Goal: Task Accomplishment & Management: Complete application form

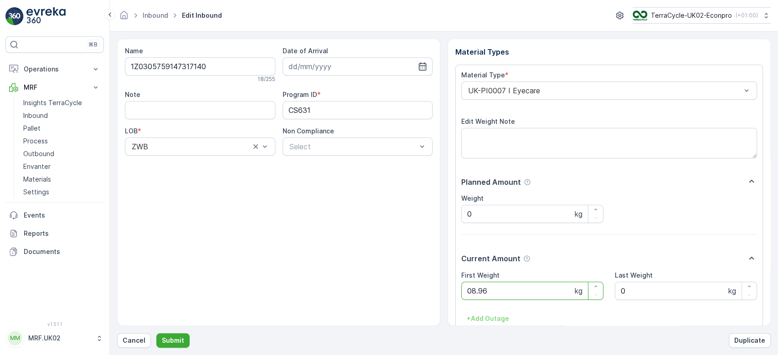
click at [156, 334] on button "Submit" at bounding box center [172, 341] width 33 height 15
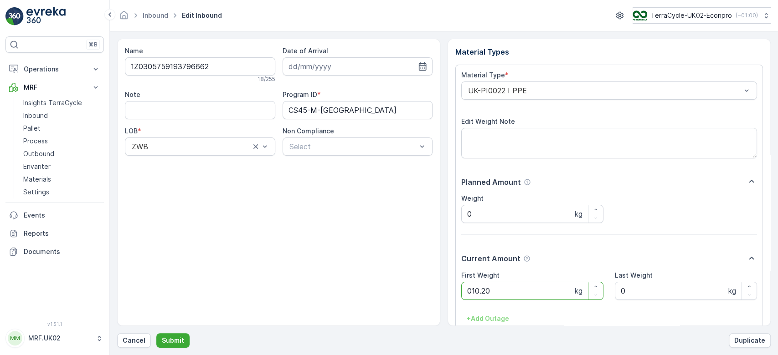
click at [156, 334] on button "Submit" at bounding box center [172, 341] width 33 height 15
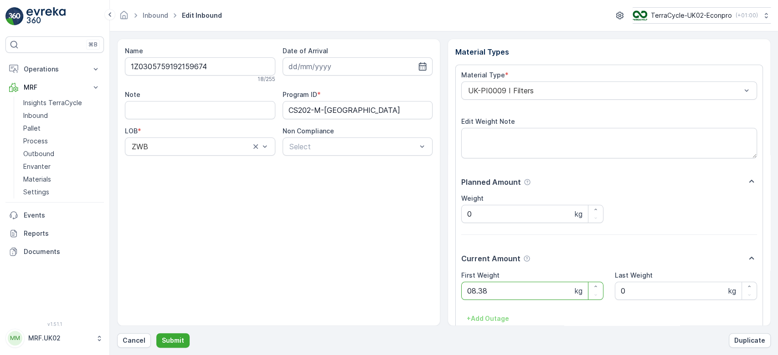
click at [156, 334] on button "Submit" at bounding box center [172, 341] width 33 height 15
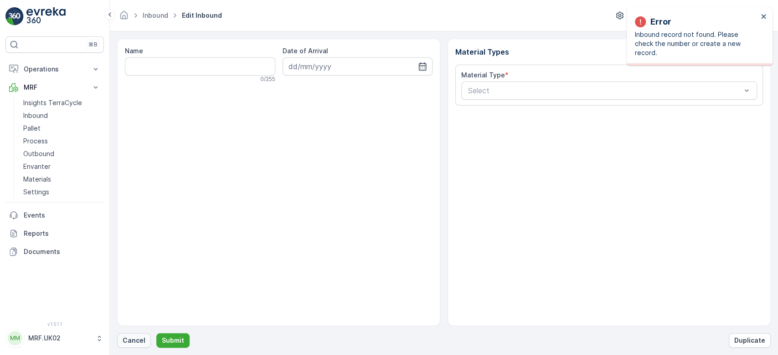
click at [133, 339] on p "Cancel" at bounding box center [134, 340] width 23 height 9
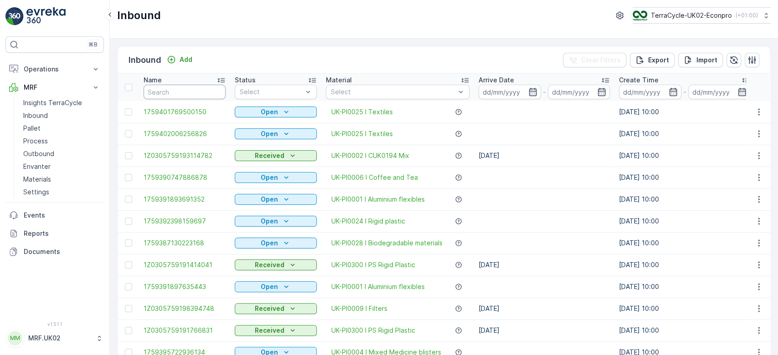
click at [171, 90] on input "text" at bounding box center [185, 92] width 82 height 15
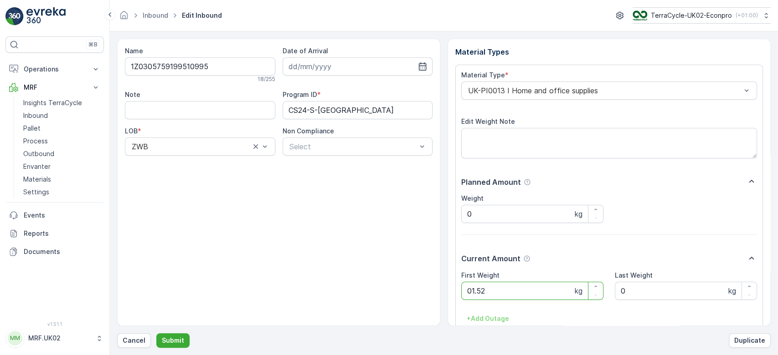
click at [156, 334] on button "Submit" at bounding box center [172, 341] width 33 height 15
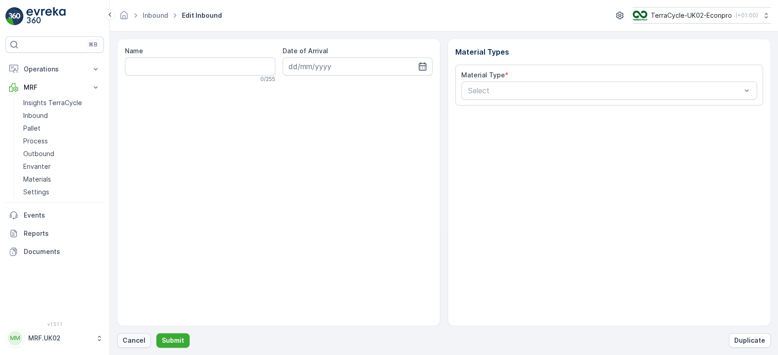
click at [131, 345] on p "Cancel" at bounding box center [134, 340] width 23 height 9
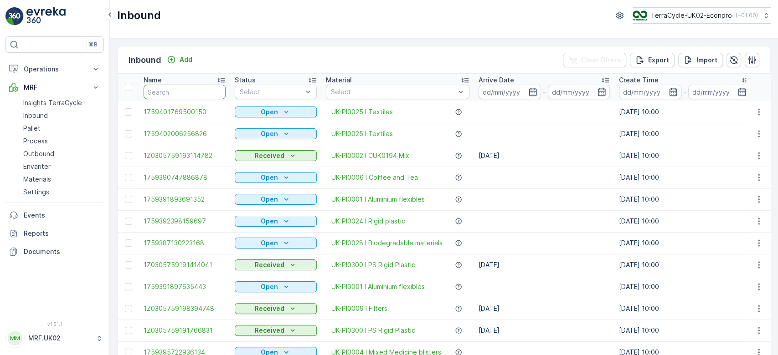
click at [189, 95] on input "text" at bounding box center [185, 92] width 82 height 15
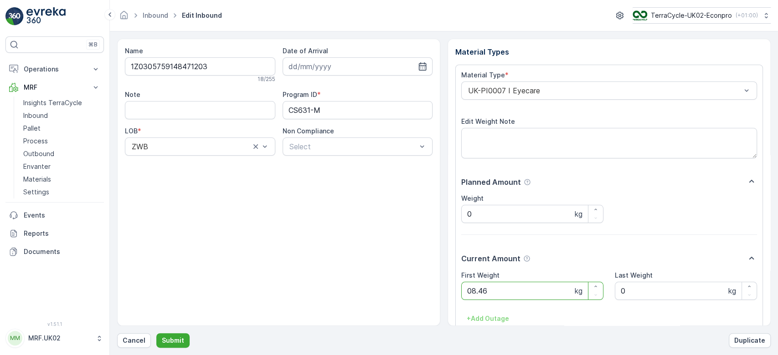
click at [156, 334] on button "Submit" at bounding box center [172, 341] width 33 height 15
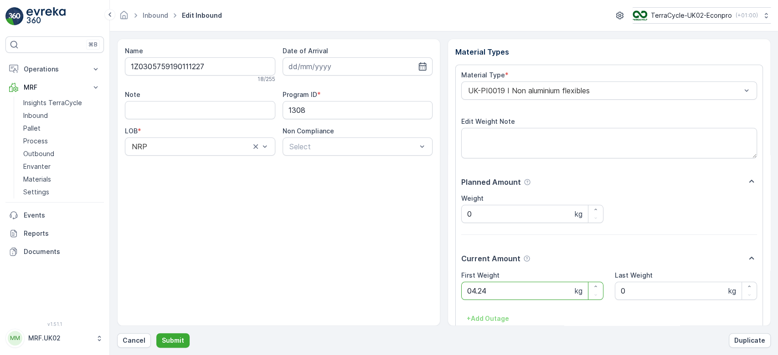
click at [156, 334] on button "Submit" at bounding box center [172, 341] width 33 height 15
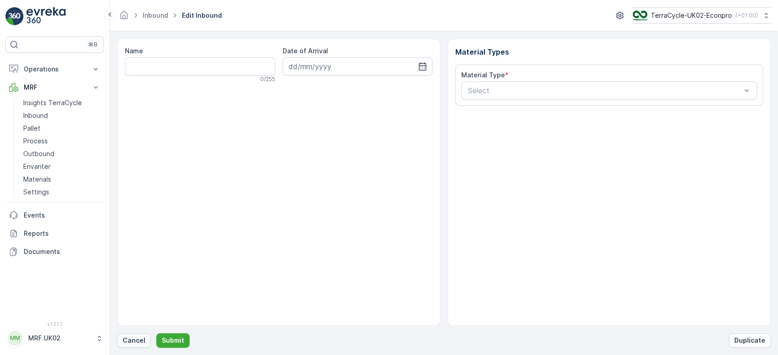
click at [139, 348] on button "Cancel" at bounding box center [134, 341] width 34 height 15
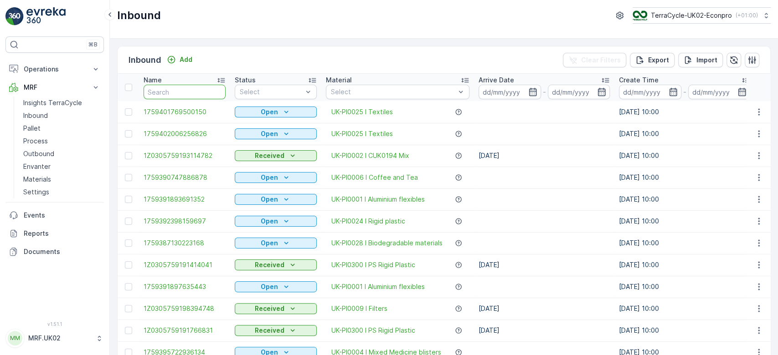
click at [195, 94] on input "text" at bounding box center [185, 92] width 82 height 15
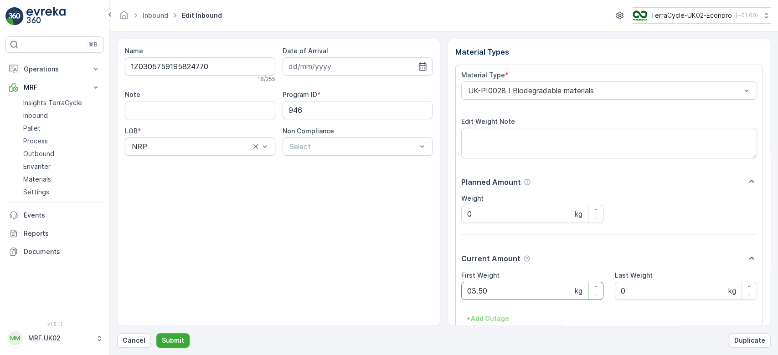
click at [156, 334] on button "Submit" at bounding box center [172, 341] width 33 height 15
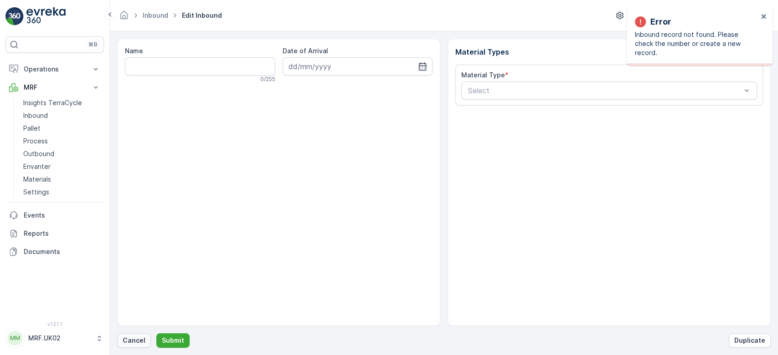
click at [135, 344] on p "Cancel" at bounding box center [134, 340] width 23 height 9
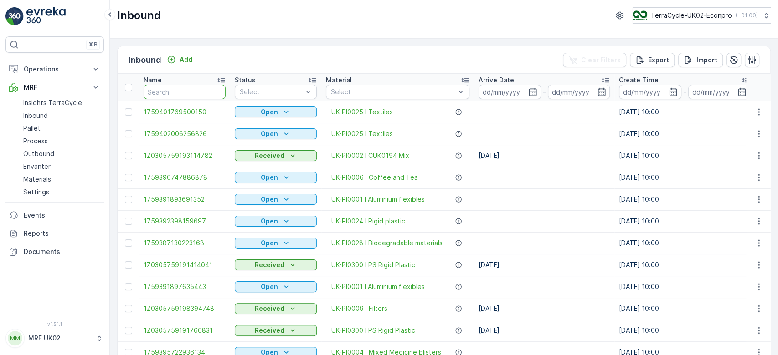
click at [149, 88] on input "text" at bounding box center [185, 92] width 82 height 15
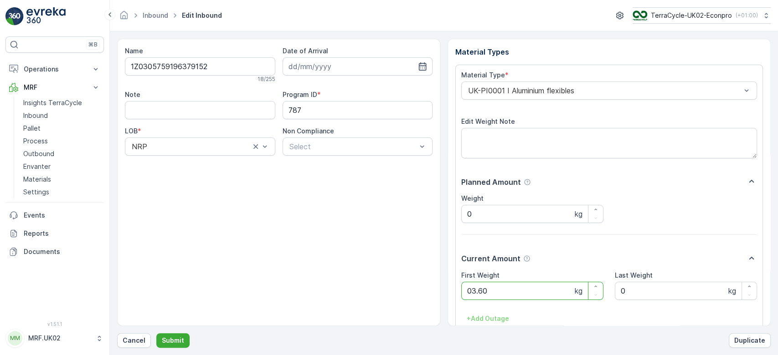
click at [156, 334] on button "Submit" at bounding box center [172, 341] width 33 height 15
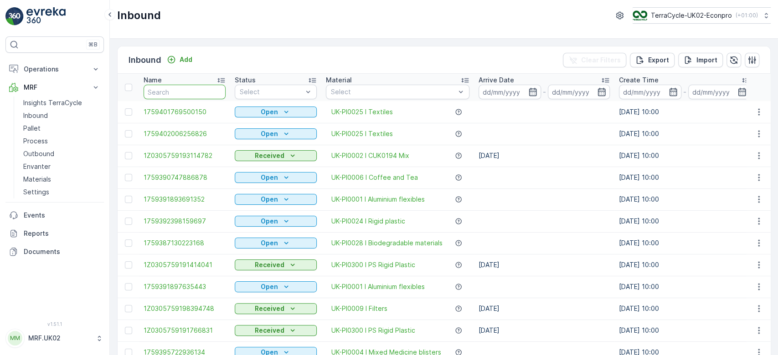
click at [198, 93] on input "text" at bounding box center [185, 92] width 82 height 15
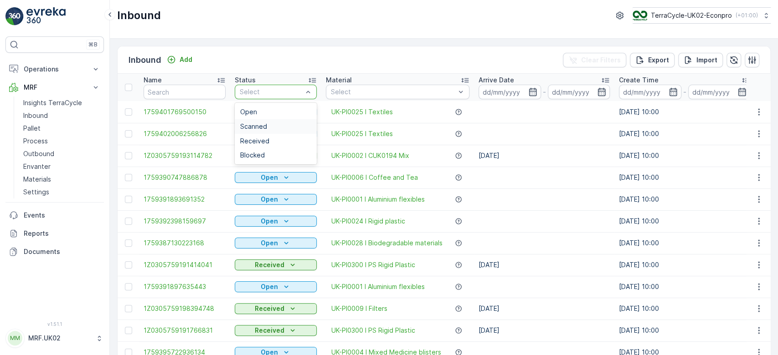
click at [276, 123] on div "Scanned" at bounding box center [275, 126] width 71 height 7
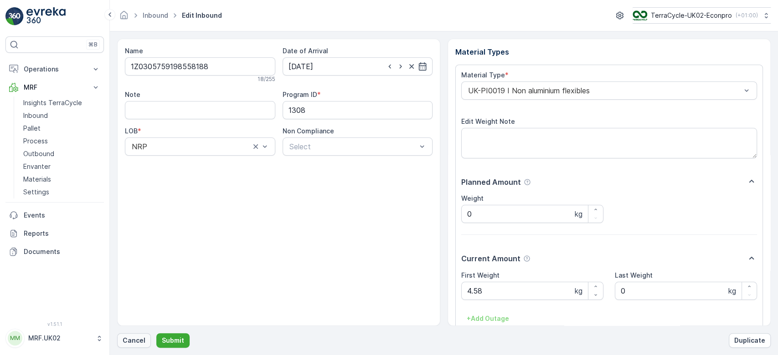
drag, startPoint x: 132, startPoint y: 332, endPoint x: 131, endPoint y: 337, distance: 4.8
click at [131, 337] on div "Name 1Z0305759198558188 18 / 255 Date of Arrival 06.10.2025 Note Program ID * 1…" at bounding box center [443, 193] width 653 height 309
click at [131, 337] on p "Cancel" at bounding box center [134, 340] width 23 height 9
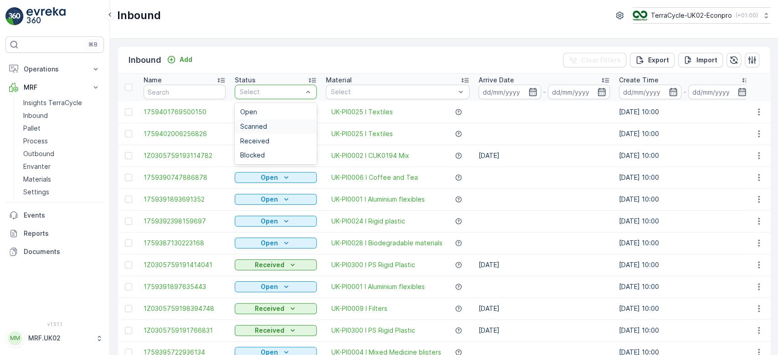
click at [278, 127] on div "Scanned" at bounding box center [275, 126] width 71 height 7
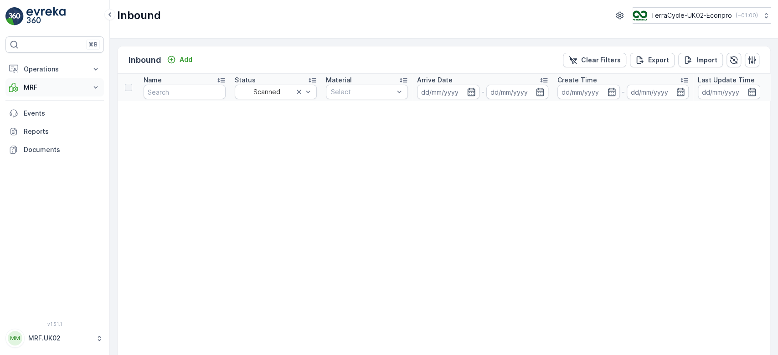
click at [38, 84] on p "MRF" at bounding box center [55, 87] width 62 height 9
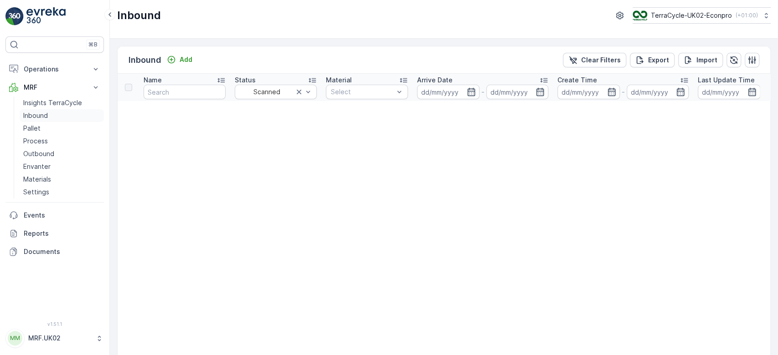
click at [47, 112] on p "Inbound" at bounding box center [35, 115] width 25 height 9
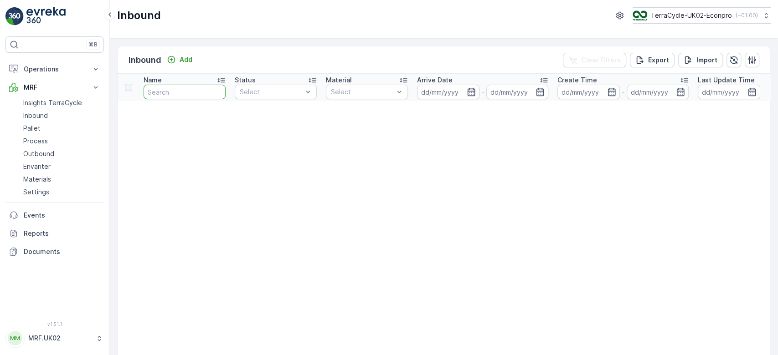
click at [198, 95] on input "text" at bounding box center [185, 92] width 82 height 15
